Goal: Task Accomplishment & Management: Manage account settings

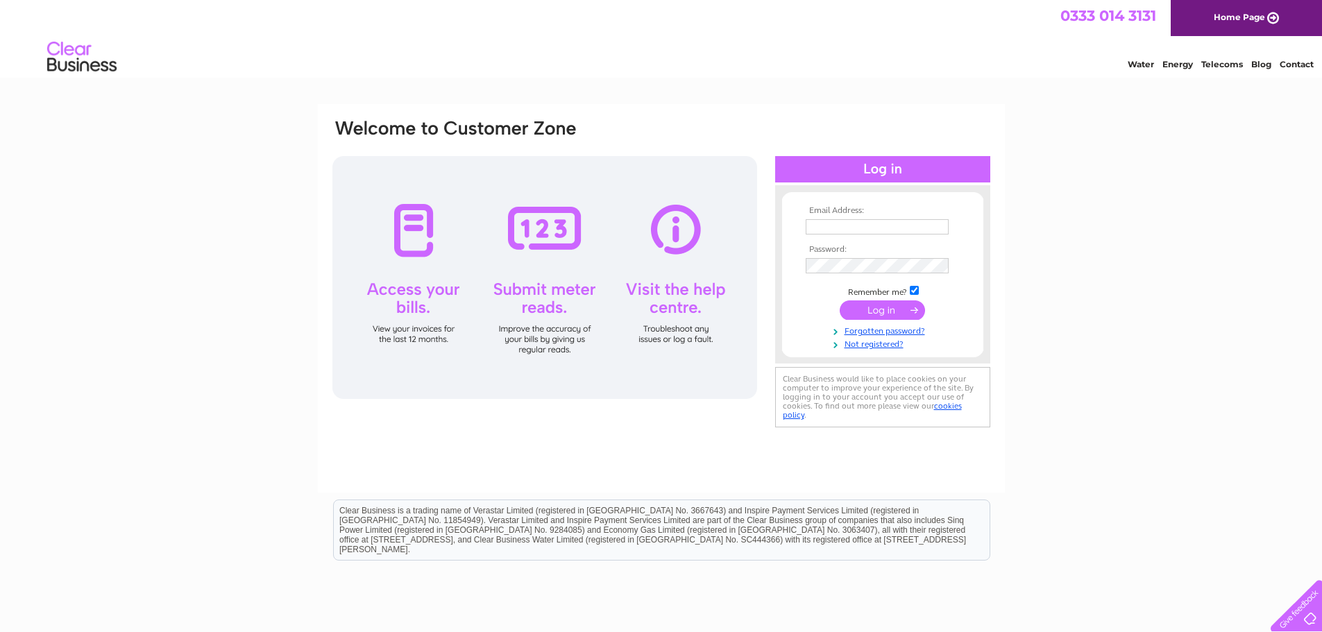
type input "gillmackayjoiners@hotmail.com"
click at [868, 314] on input "submit" at bounding box center [882, 310] width 85 height 19
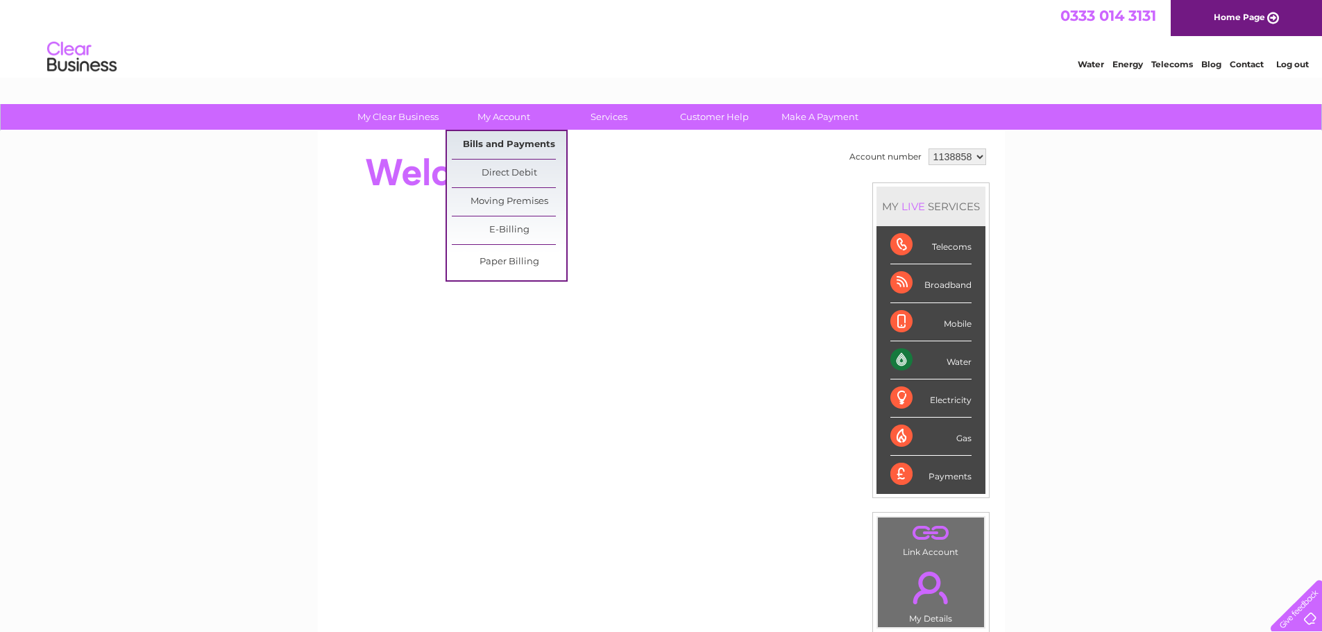
click at [513, 141] on link "Bills and Payments" at bounding box center [509, 145] width 115 height 28
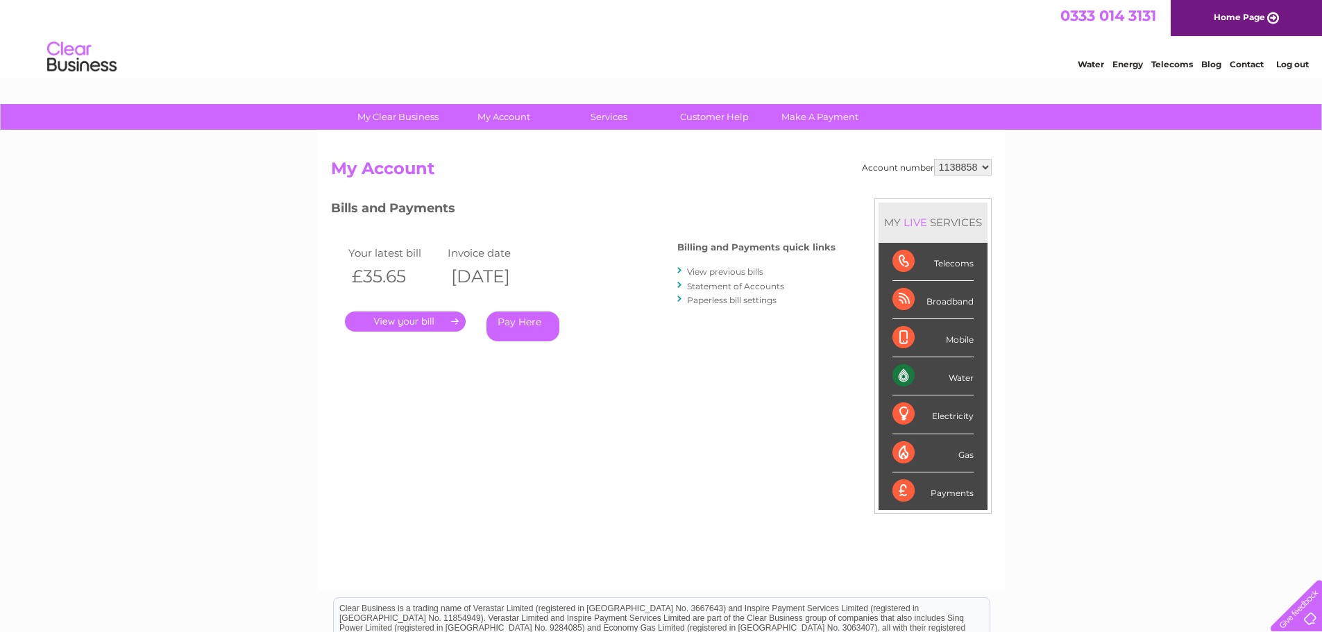
click at [432, 314] on link "." at bounding box center [405, 322] width 121 height 20
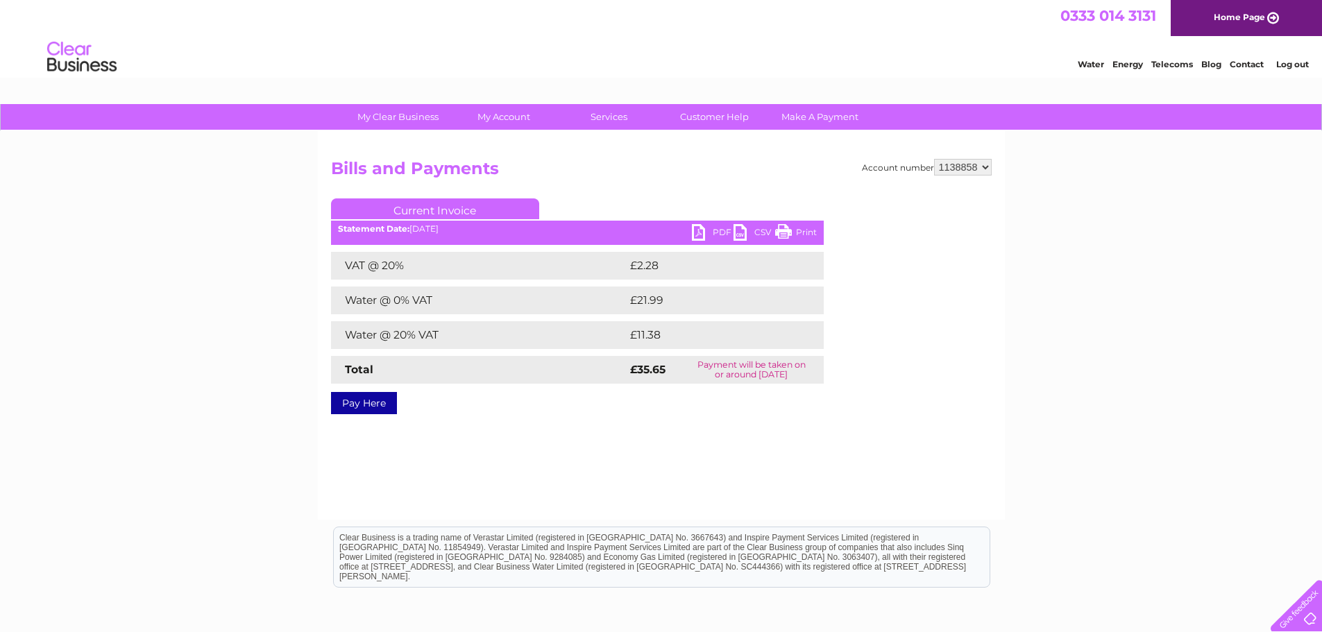
click at [791, 231] on link "Print" at bounding box center [796, 234] width 42 height 20
